Goal: Browse casually

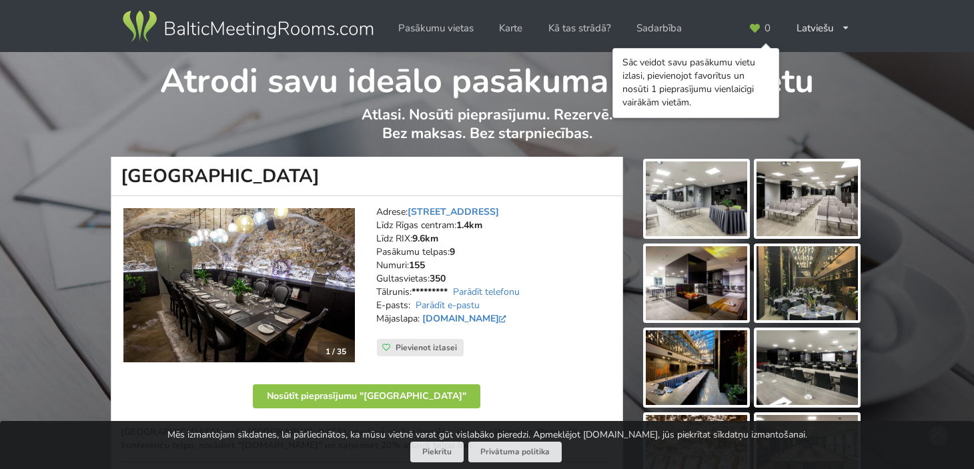
click at [682, 212] on img at bounding box center [696, 198] width 101 height 75
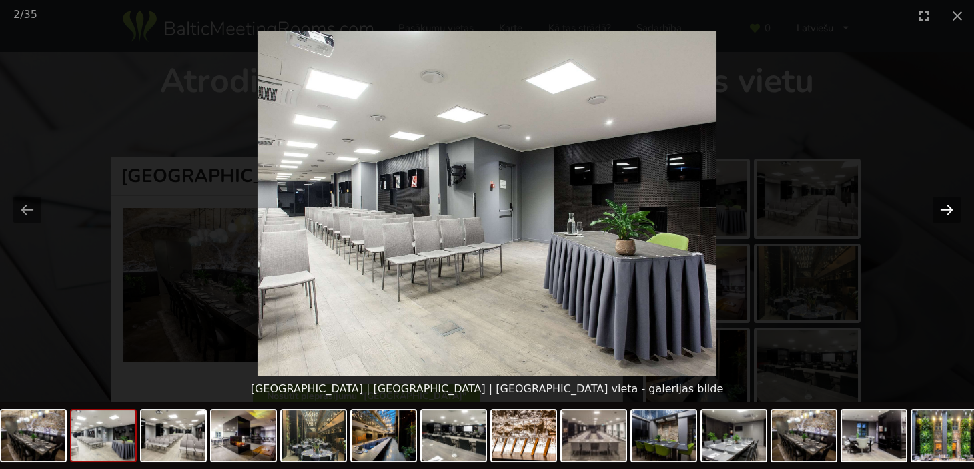
click at [950, 205] on button "Next slide" at bounding box center [947, 210] width 28 height 26
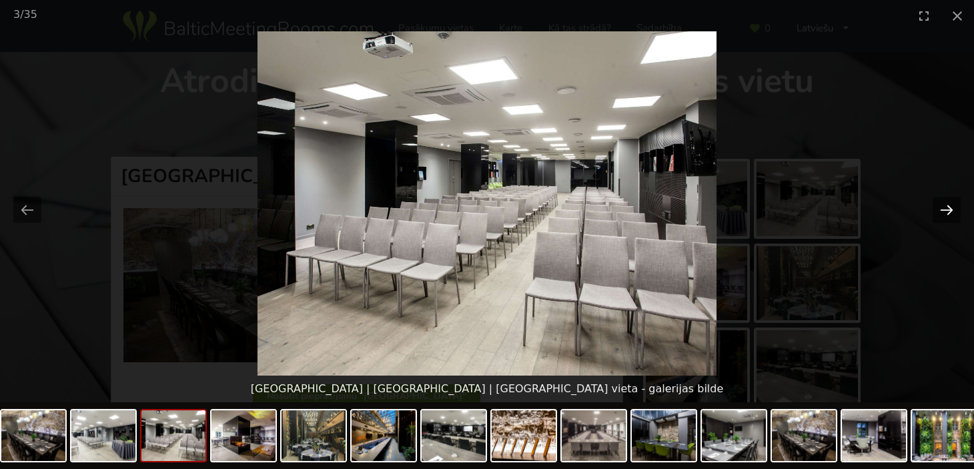
click at [950, 205] on button "Next slide" at bounding box center [947, 210] width 28 height 26
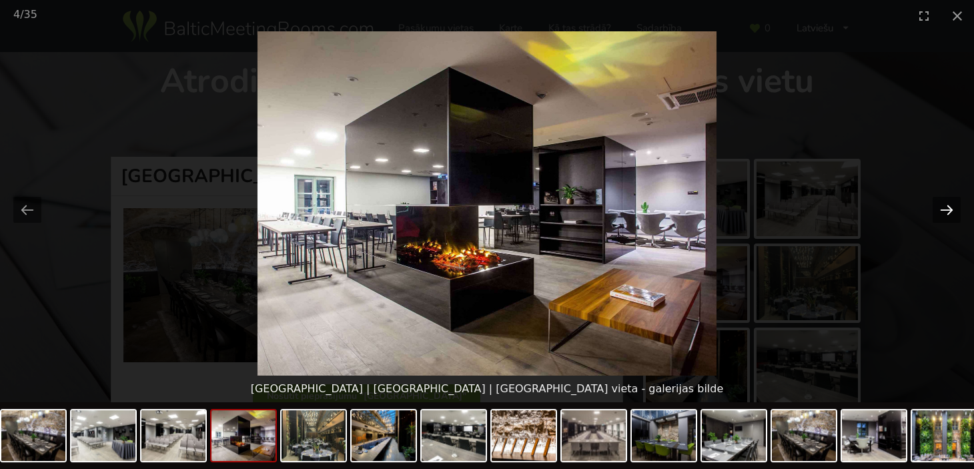
click at [950, 205] on button "Next slide" at bounding box center [947, 210] width 28 height 26
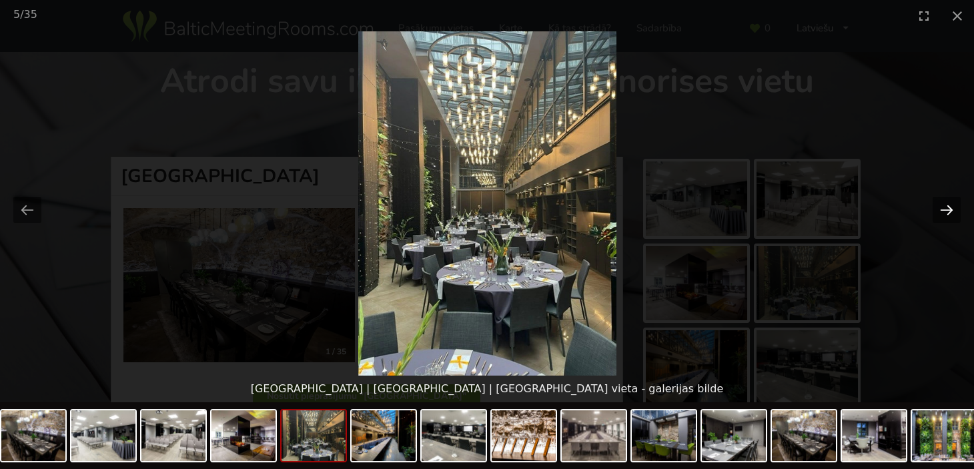
click at [950, 205] on button "Next slide" at bounding box center [947, 210] width 28 height 26
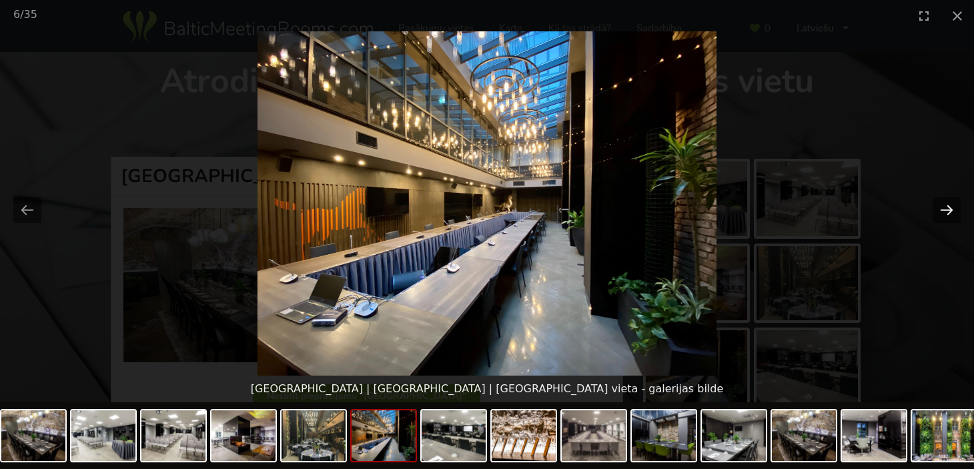
click at [950, 205] on button "Next slide" at bounding box center [947, 210] width 28 height 26
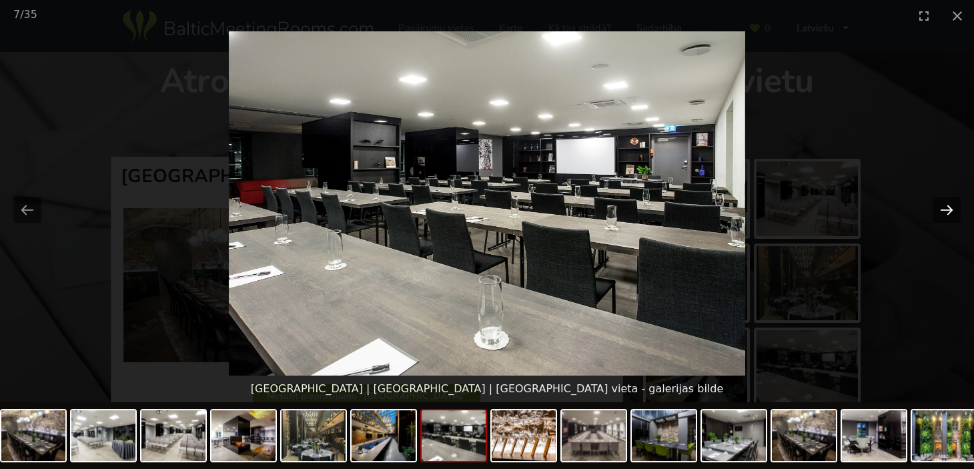
click at [950, 205] on button "Next slide" at bounding box center [947, 210] width 28 height 26
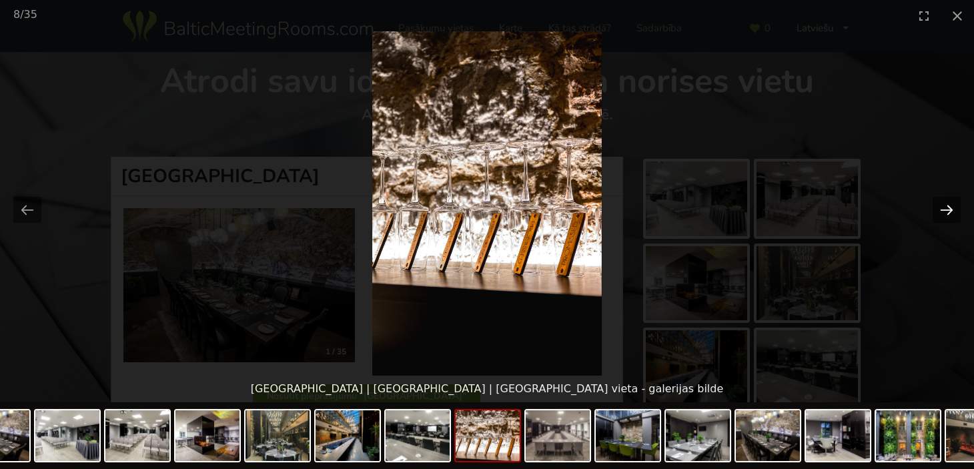
click at [950, 205] on button "Next slide" at bounding box center [947, 210] width 28 height 26
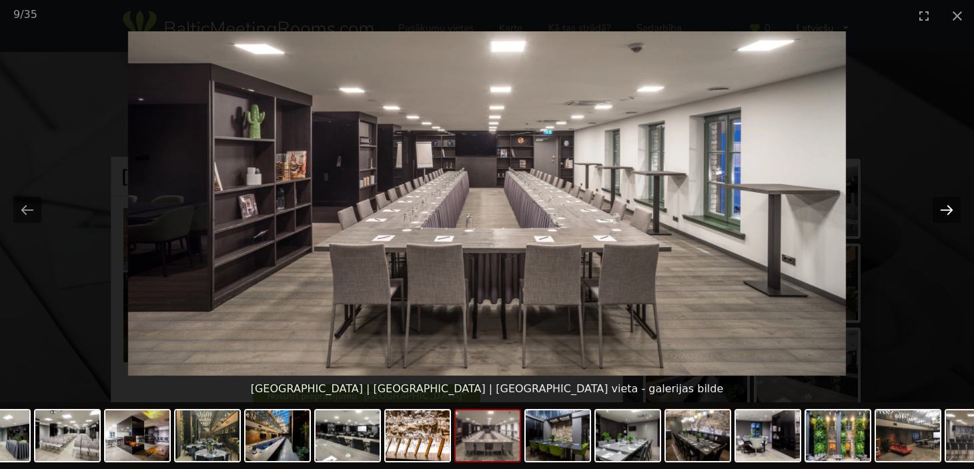
click at [950, 205] on button "Next slide" at bounding box center [947, 210] width 28 height 26
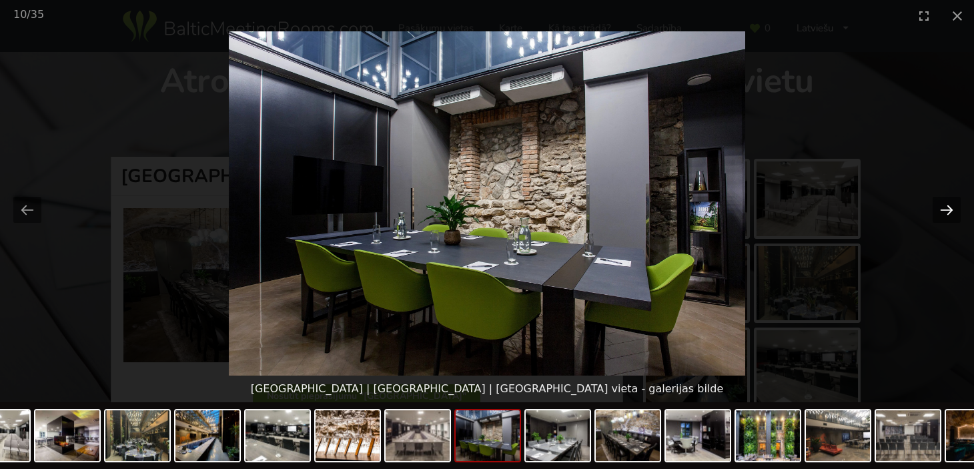
click at [950, 205] on button "Next slide" at bounding box center [947, 210] width 28 height 26
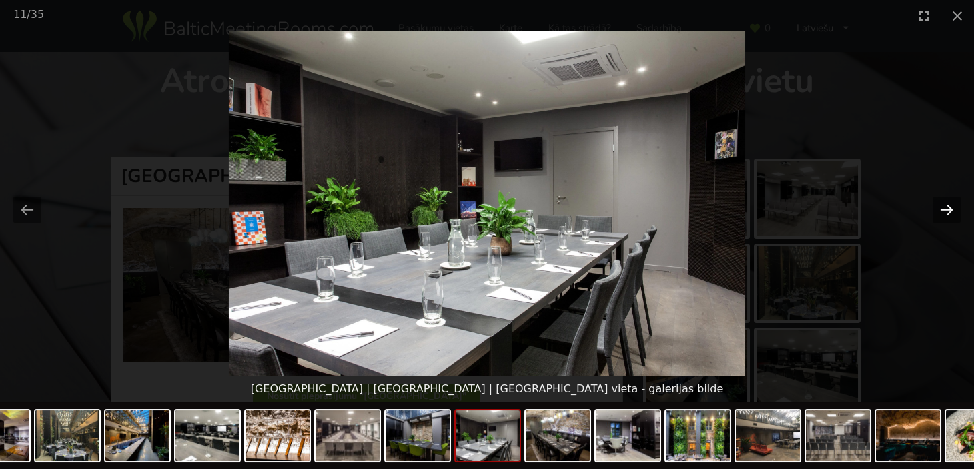
click at [950, 205] on button "Next slide" at bounding box center [947, 210] width 28 height 26
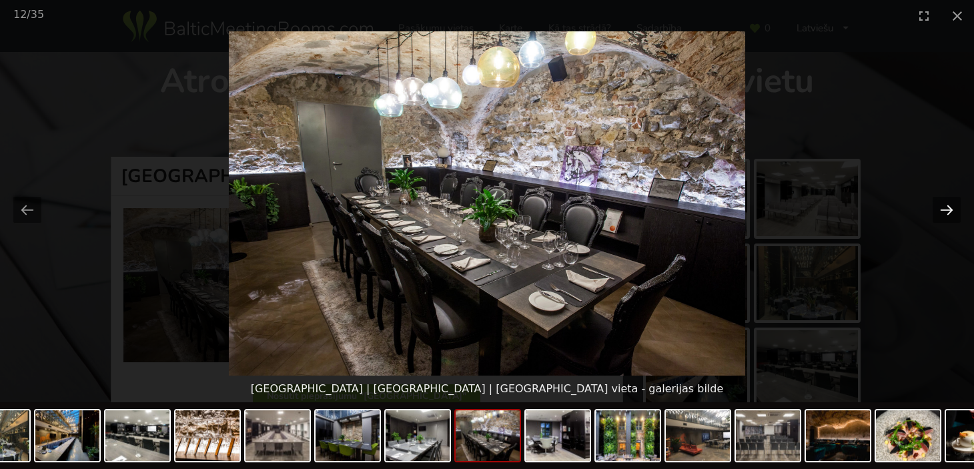
click at [950, 205] on button "Next slide" at bounding box center [947, 210] width 28 height 26
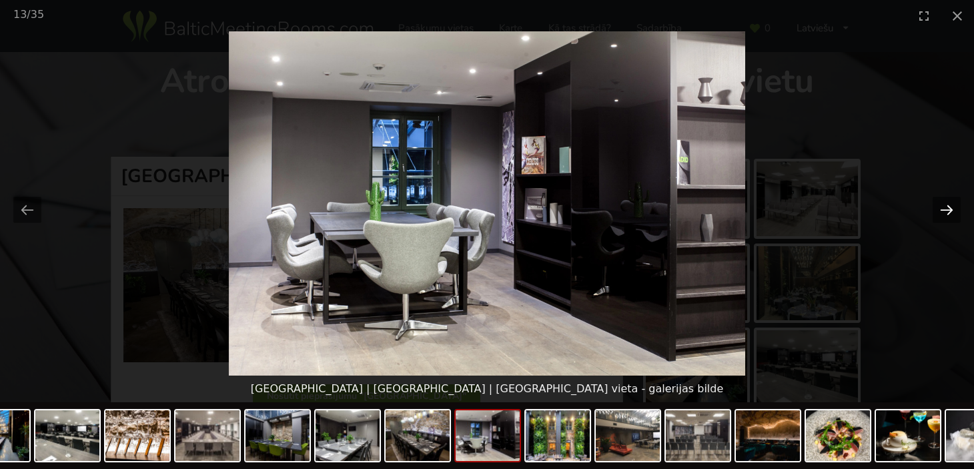
click at [950, 205] on button "Next slide" at bounding box center [947, 210] width 28 height 26
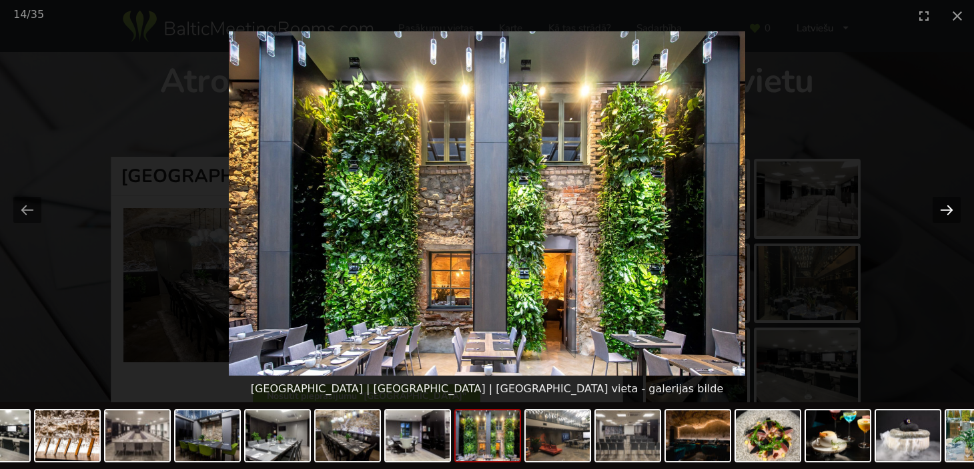
click at [950, 205] on button "Next slide" at bounding box center [947, 210] width 28 height 26
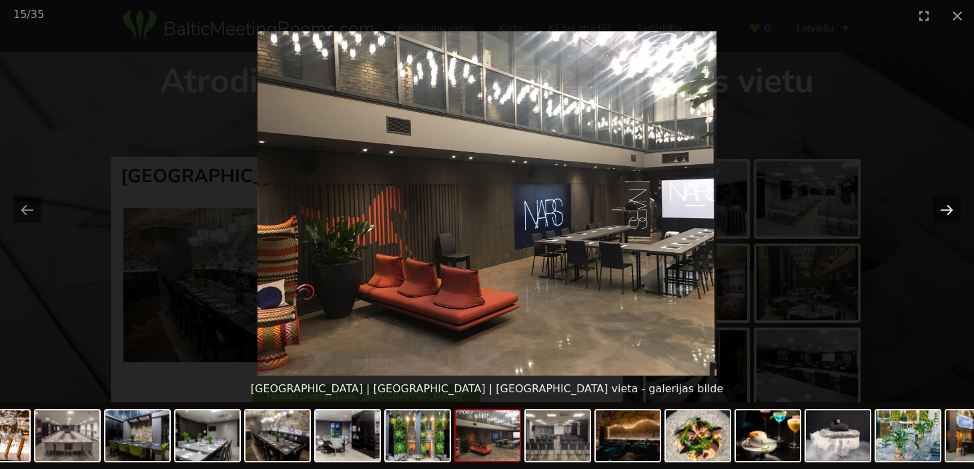
click at [950, 205] on button "Next slide" at bounding box center [947, 210] width 28 height 26
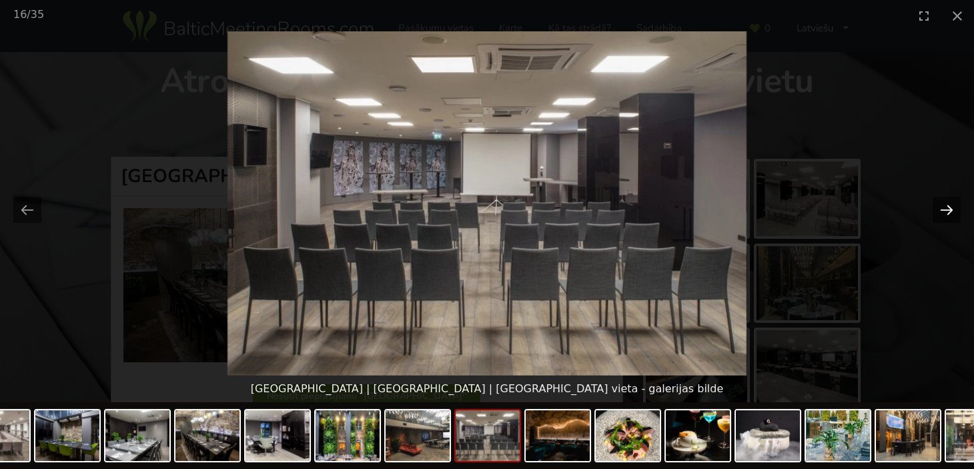
click at [950, 205] on button "Next slide" at bounding box center [947, 210] width 28 height 26
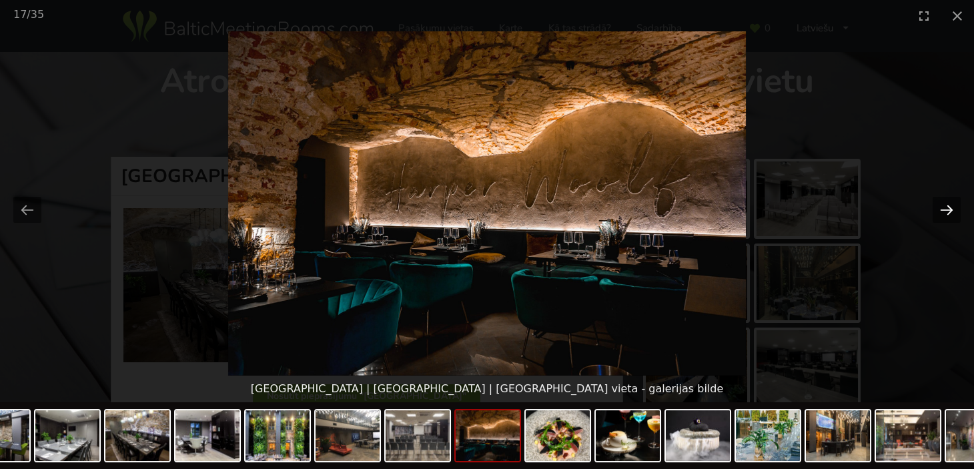
click at [950, 205] on button "Next slide" at bounding box center [947, 210] width 28 height 26
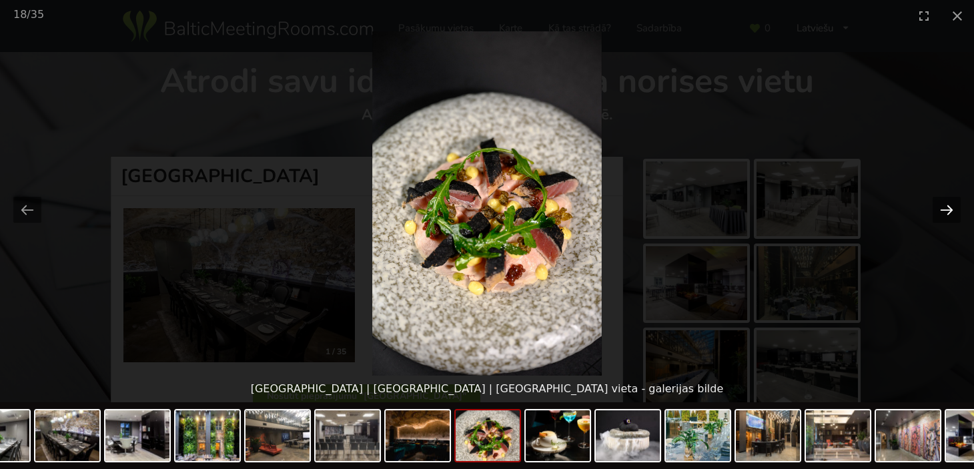
click at [950, 205] on button "Next slide" at bounding box center [947, 210] width 28 height 26
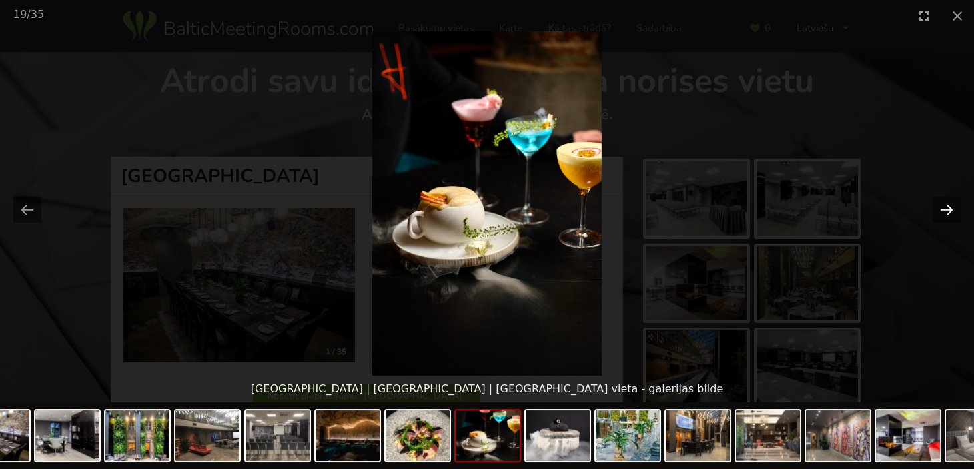
click at [950, 205] on button "Next slide" at bounding box center [947, 210] width 28 height 26
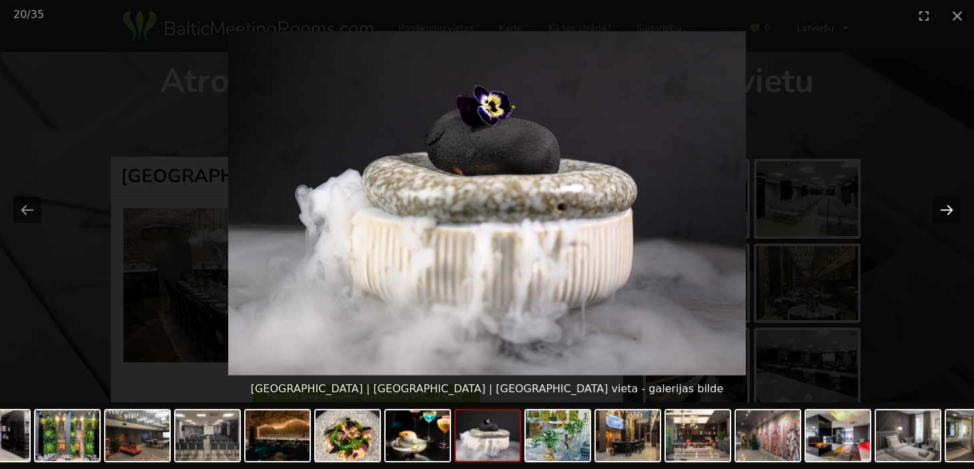
click at [950, 205] on button "Next slide" at bounding box center [947, 210] width 28 height 26
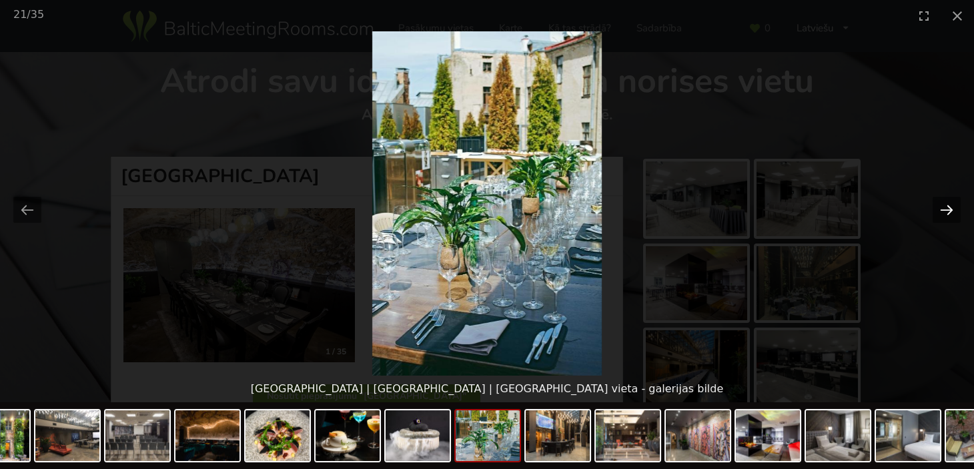
click at [950, 205] on button "Next slide" at bounding box center [947, 210] width 28 height 26
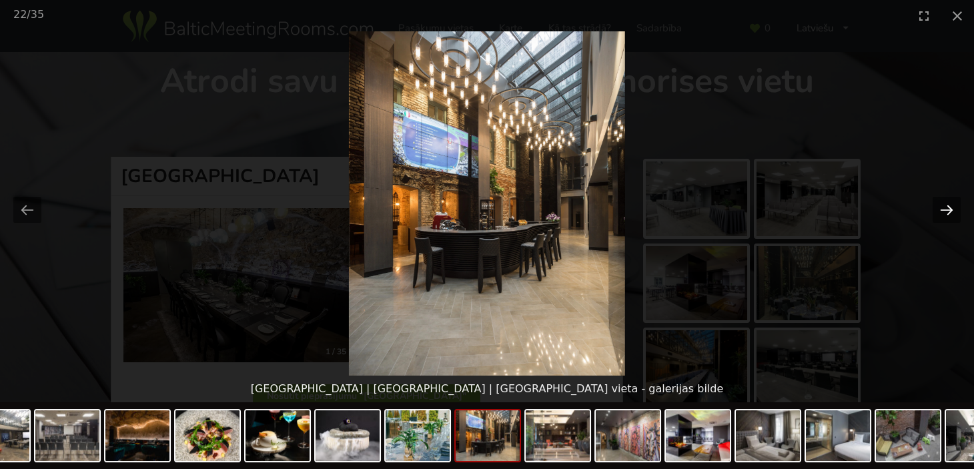
click at [950, 205] on button "Next slide" at bounding box center [947, 210] width 28 height 26
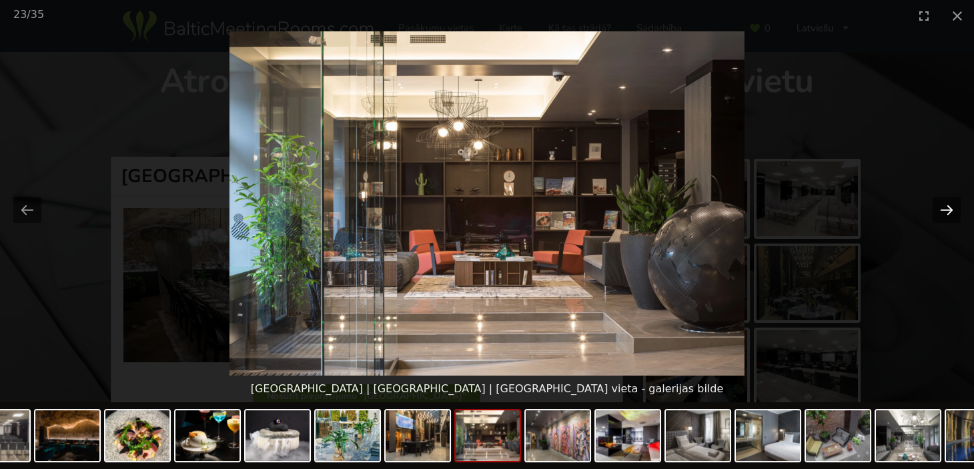
click at [950, 205] on button "Next slide" at bounding box center [947, 210] width 28 height 26
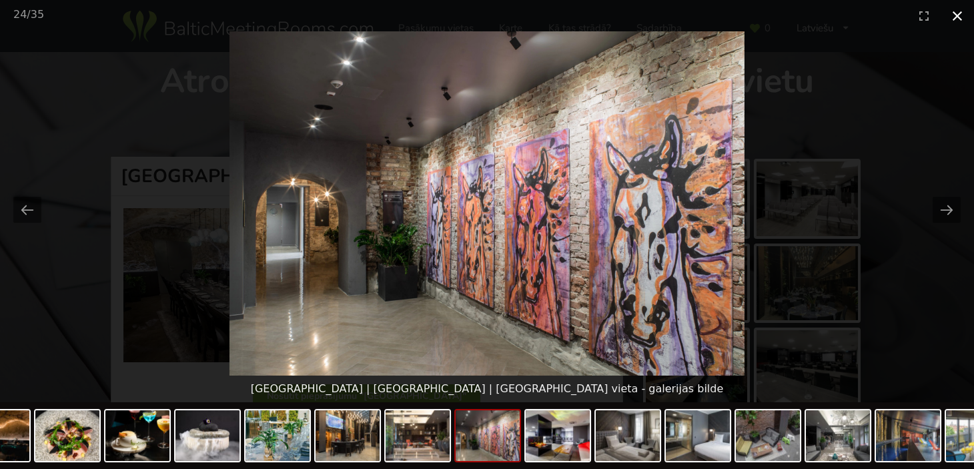
click at [956, 12] on button "Close gallery" at bounding box center [957, 15] width 33 height 31
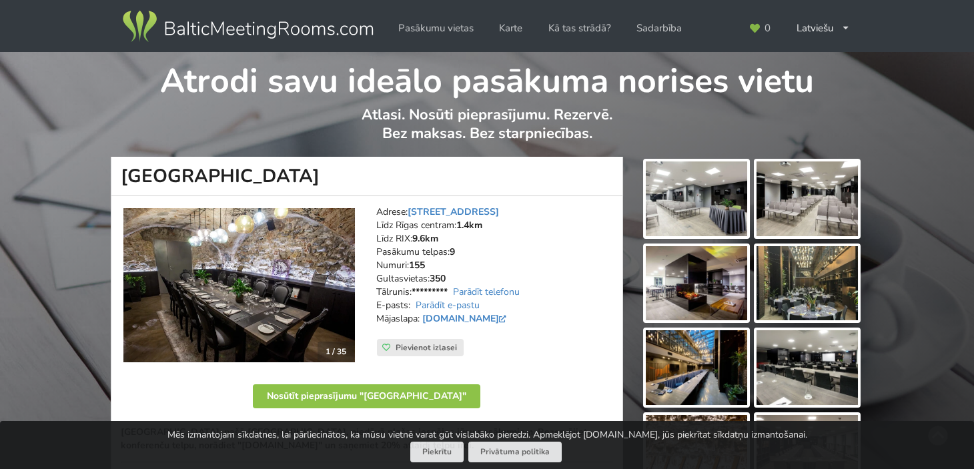
scroll to position [133, 0]
